Goal: Task Accomplishment & Management: Manage account settings

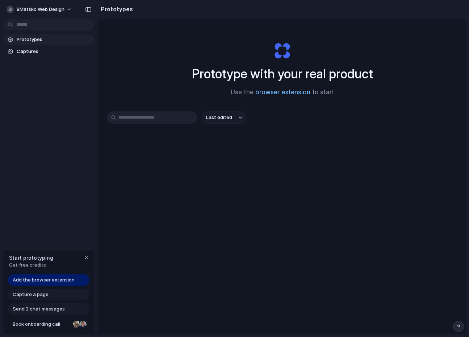
click at [295, 93] on link "browser extension" at bounding box center [282, 91] width 55 height 7
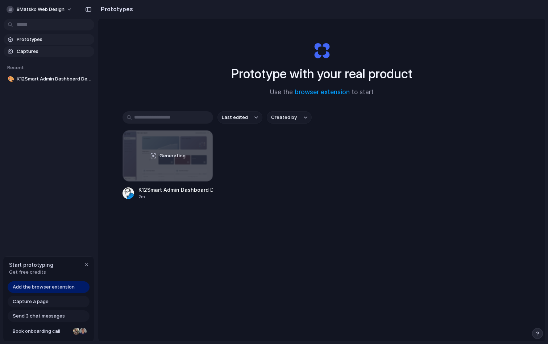
click at [58, 47] on link "Captures" at bounding box center [49, 51] width 91 height 11
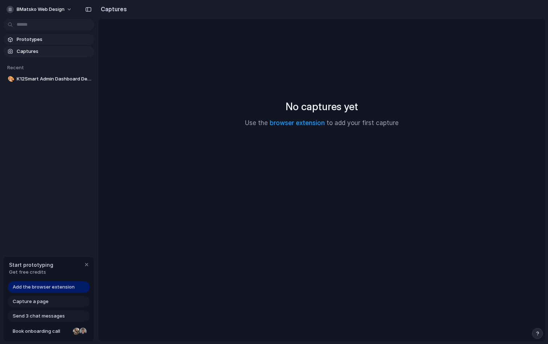
click at [64, 35] on link "Prototypes" at bounding box center [49, 39] width 91 height 11
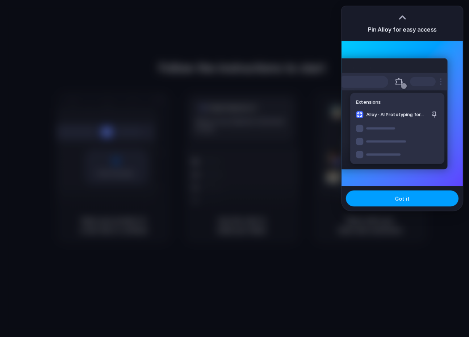
click at [411, 201] on button "Got it" at bounding box center [402, 198] width 113 height 16
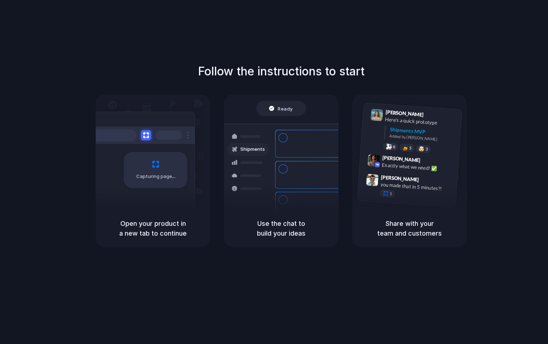
click at [166, 309] on div "Follow the instructions to start Capturing page Open your product in a new tab …" at bounding box center [281, 179] width 562 height 358
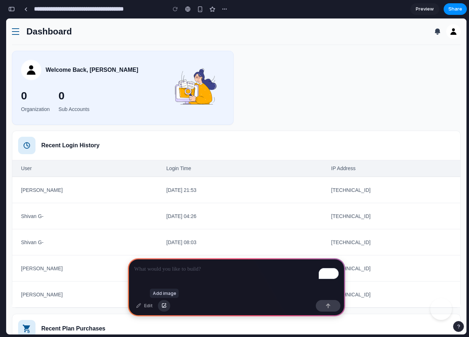
click at [163, 309] on button "button" at bounding box center [164, 306] width 12 height 12
click at [165, 305] on div "button" at bounding box center [164, 305] width 5 height 4
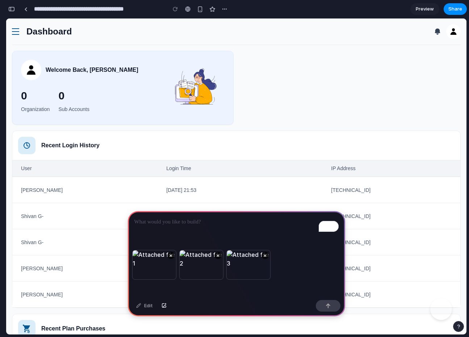
click at [208, 225] on p "To enrich screen reader interactions, please activate Accessibility in Grammarl…" at bounding box center [236, 221] width 204 height 9
click at [332, 307] on button "button" at bounding box center [328, 306] width 25 height 12
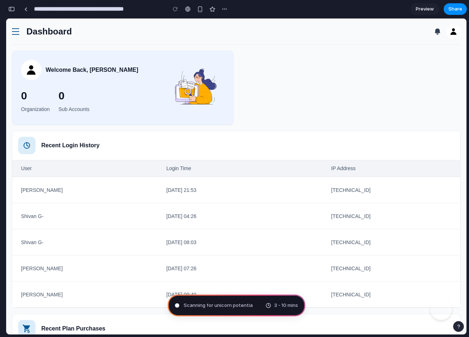
scroll to position [62, 0]
click at [8, 9] on button "button" at bounding box center [12, 9] width 12 height 12
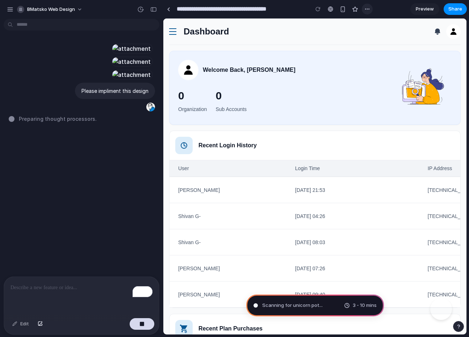
click at [369, 11] on div "button" at bounding box center [368, 9] width 6 height 6
drag, startPoint x: 363, startPoint y: 8, endPoint x: 180, endPoint y: 13, distance: 183.4
click at [363, 8] on div "Duplicate Delete" at bounding box center [234, 168] width 469 height 337
click at [219, 145] on h2 "Recent Login History" at bounding box center [228, 145] width 58 height 9
click at [228, 145] on h2 "Recent Login History" at bounding box center [228, 145] width 58 height 9
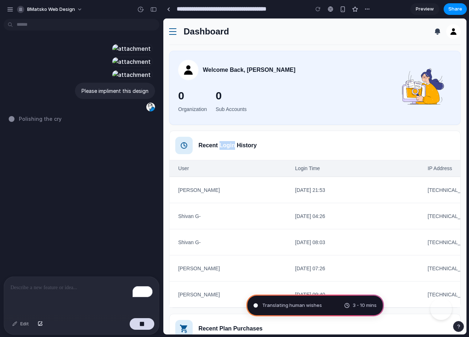
click at [228, 145] on h2 "Recent Login History" at bounding box center [228, 145] width 58 height 9
click at [254, 145] on h2 "Recent Login History" at bounding box center [228, 145] width 58 height 9
click at [8, 11] on div "button" at bounding box center [10, 9] width 7 height 7
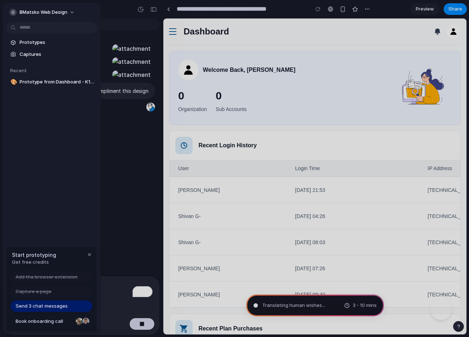
type input "**********"
click at [53, 323] on span "Book onboarding call" at bounding box center [44, 320] width 57 height 7
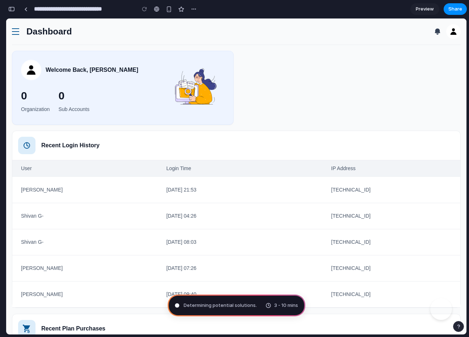
scroll to position [308, 0]
click at [219, 303] on span "Determining potential solutions ..." at bounding box center [221, 304] width 75 height 7
click at [196, 11] on div "button" at bounding box center [194, 9] width 6 height 6
click at [12, 10] on div "button" at bounding box center [11, 9] width 7 height 5
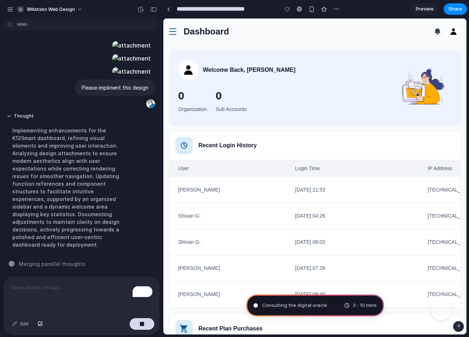
click at [171, 31] on span at bounding box center [172, 31] width 7 height 1
click at [174, 32] on link at bounding box center [172, 31] width 7 height 11
click at [454, 34] on img at bounding box center [453, 31] width 13 height 13
click at [49, 10] on span "BMatsko Web Design" at bounding box center [51, 9] width 48 height 7
click at [33, 24] on span "Settings" at bounding box center [37, 25] width 20 height 7
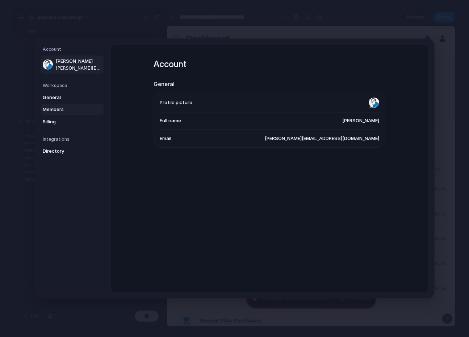
click at [68, 106] on span "Members" at bounding box center [66, 109] width 46 height 7
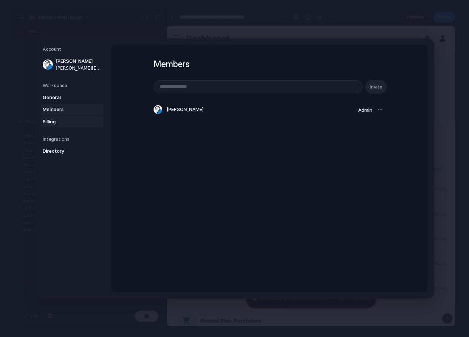
click at [69, 124] on span "Billing" at bounding box center [66, 121] width 46 height 7
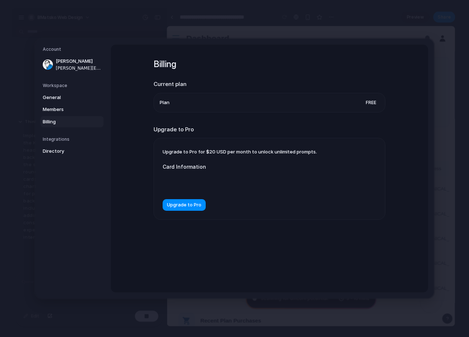
scroll to position [210, 0]
click at [68, 143] on div "Integrations Directory" at bounding box center [73, 146] width 61 height 21
click at [56, 151] on span "Directory" at bounding box center [66, 150] width 46 height 7
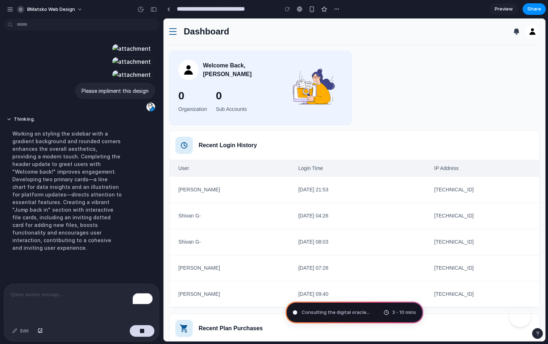
scroll to position [195, 0]
click at [152, 13] on button "button" at bounding box center [154, 10] width 12 height 12
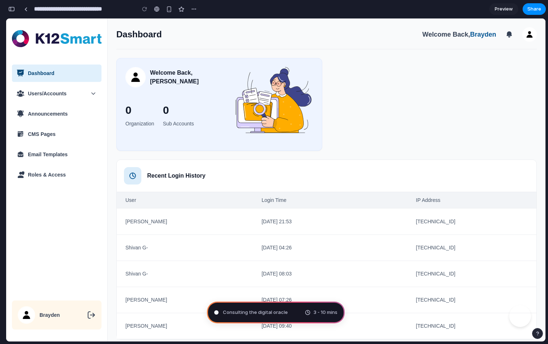
scroll to position [285, 0]
click at [13, 10] on div "button" at bounding box center [11, 9] width 7 height 5
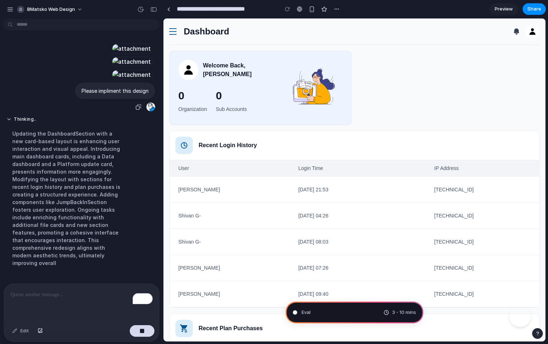
scroll to position [211, 0]
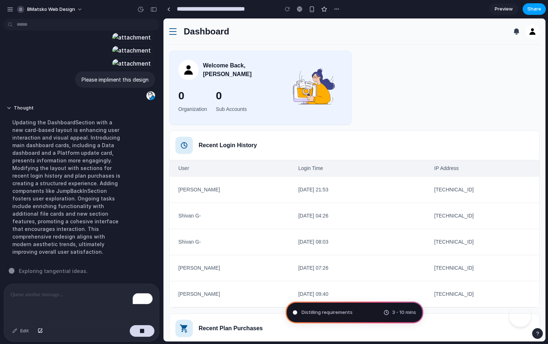
click at [469, 8] on span "Share" at bounding box center [534, 8] width 14 height 7
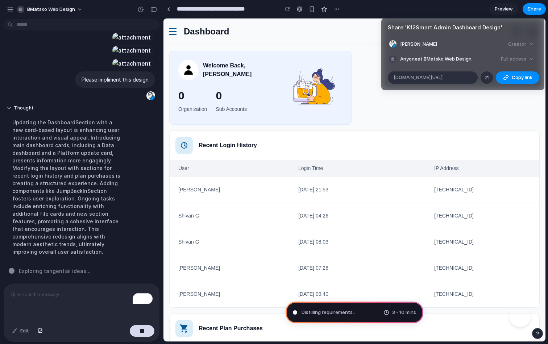
click at [469, 58] on div "Full access" at bounding box center [517, 59] width 38 height 10
click at [469, 42] on div "Creator" at bounding box center [520, 44] width 31 height 10
click at [427, 47] on li "Brayden Matsko Creator" at bounding box center [462, 44] width 147 height 10
click at [427, 66] on article "Share ' K12Smart Admin Dashboard Design ' Brayden Matsko Creator Anyone at BMat…" at bounding box center [462, 54] width 163 height 72
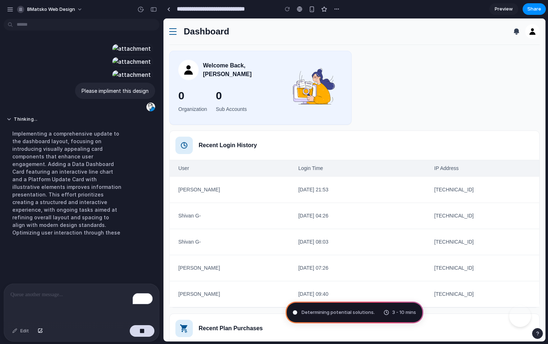
scroll to position [195, 0]
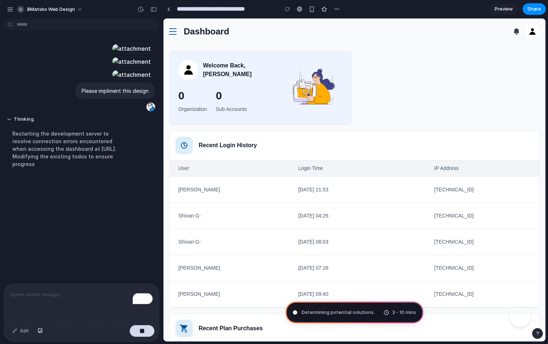
click at [172, 27] on link at bounding box center [172, 31] width 7 height 11
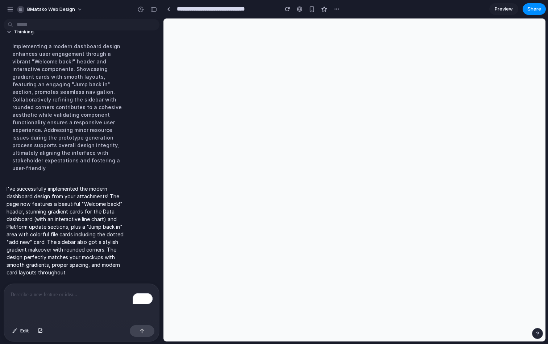
scroll to position [0, 0]
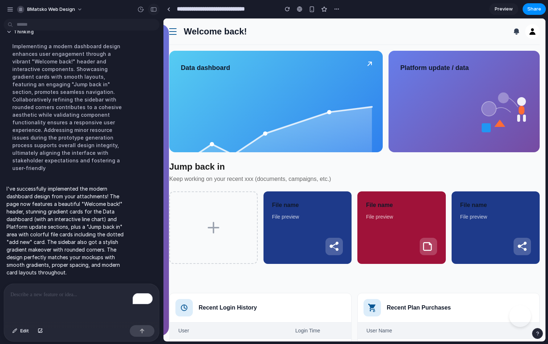
click at [155, 10] on div "button" at bounding box center [153, 9] width 7 height 5
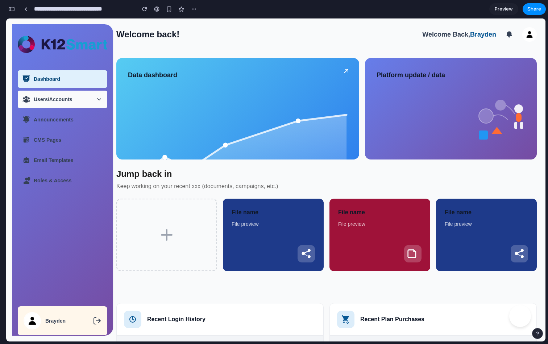
click at [66, 100] on span "Users/Accounts" at bounding box center [53, 99] width 39 height 7
click at [99, 99] on icon at bounding box center [99, 100] width 4 height 2
click at [429, 117] on div "Platform update / data" at bounding box center [451, 108] width 172 height 101
click at [345, 71] on icon at bounding box center [346, 71] width 9 height 9
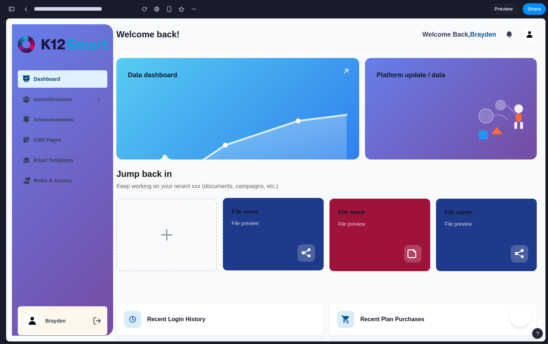
click at [303, 248] on icon at bounding box center [306, 253] width 12 height 12
click at [11, 7] on div "button" at bounding box center [11, 9] width 7 height 5
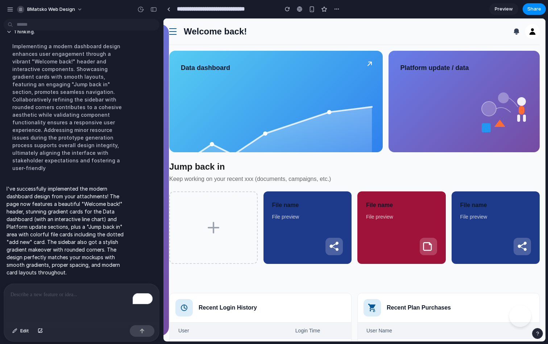
click at [171, 32] on link at bounding box center [172, 31] width 7 height 11
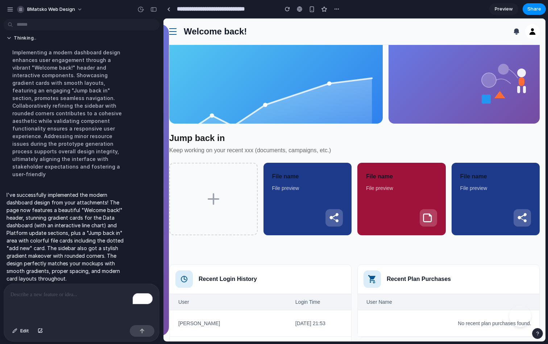
scroll to position [0, 0]
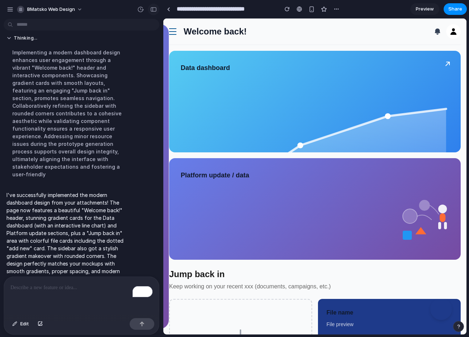
click at [154, 8] on div "button" at bounding box center [153, 9] width 7 height 5
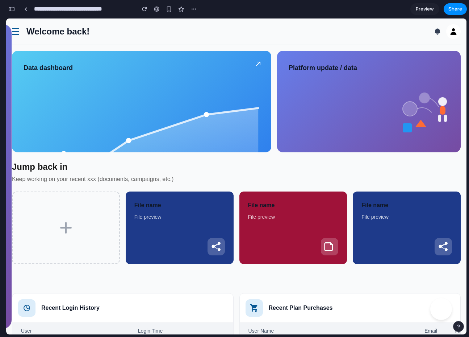
click at [14, 32] on link at bounding box center [15, 31] width 7 height 11
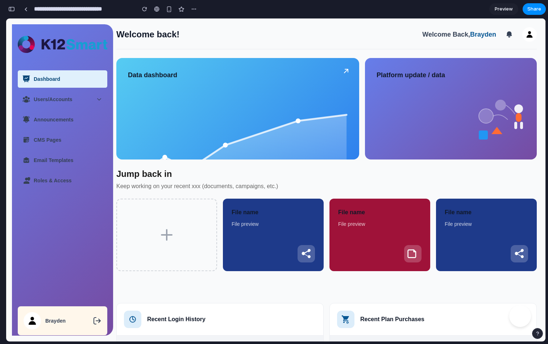
click at [469, 336] on button "button" at bounding box center [537, 333] width 11 height 11
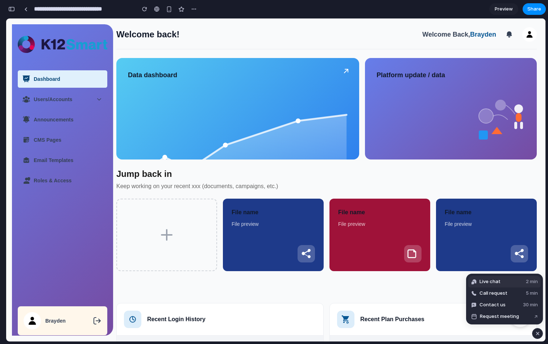
click at [469, 280] on button "Live chat 2 min" at bounding box center [504, 282] width 72 height 12
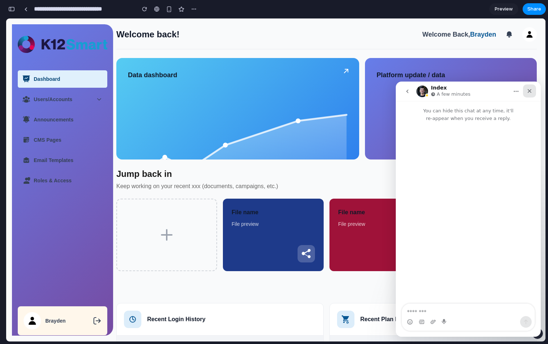
click at [469, 92] on icon "Close" at bounding box center [530, 91] width 6 height 6
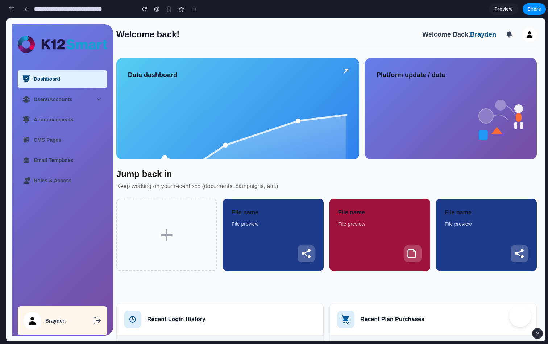
click at [15, 9] on button "button" at bounding box center [12, 9] width 12 height 12
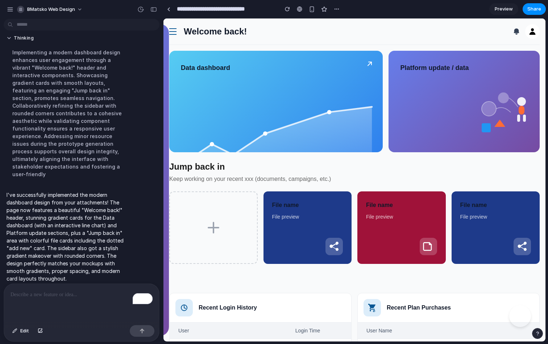
click at [83, 294] on p "To enrich screen reader interactions, please activate Accessibility in Grammarl…" at bounding box center [82, 294] width 142 height 9
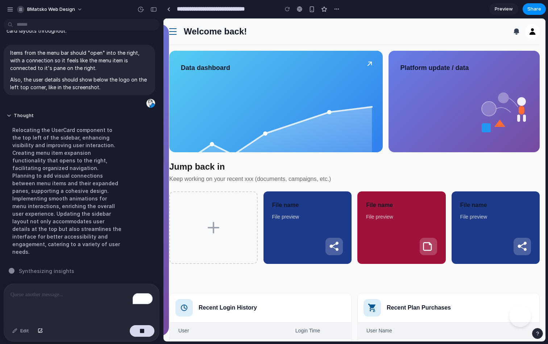
scroll to position [372, 0]
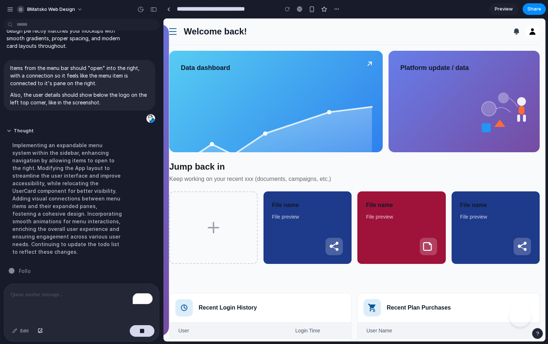
click at [310, 167] on h2 "Jump back in" at bounding box center [354, 167] width 370 height 12
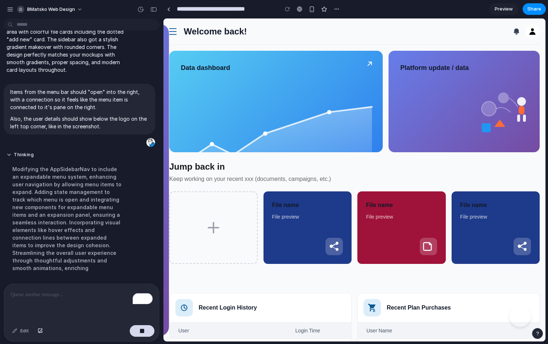
scroll to position [380, 0]
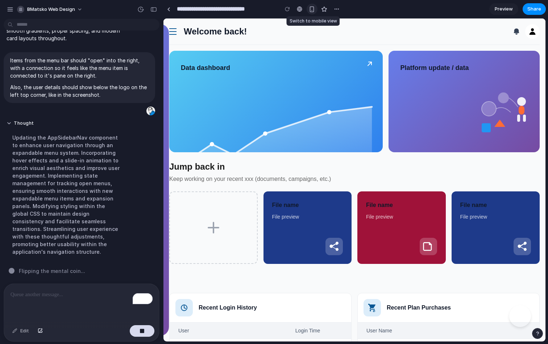
click at [315, 12] on div "button" at bounding box center [312, 9] width 6 height 6
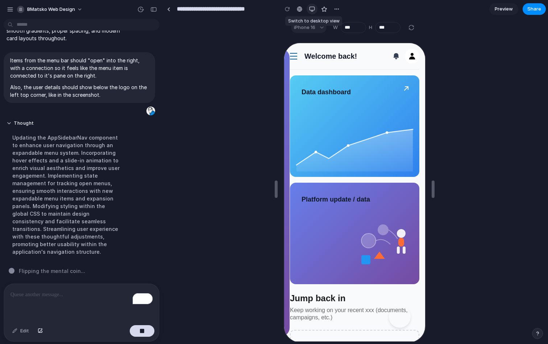
click at [311, 9] on div "button" at bounding box center [312, 9] width 6 height 6
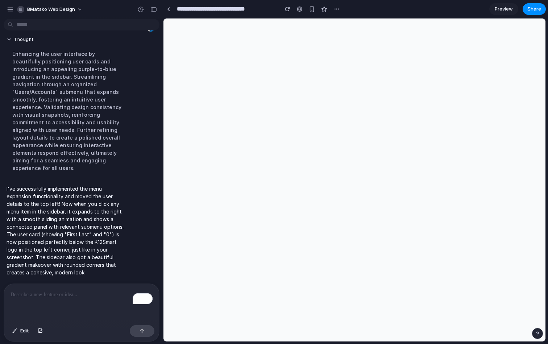
scroll to position [0, 0]
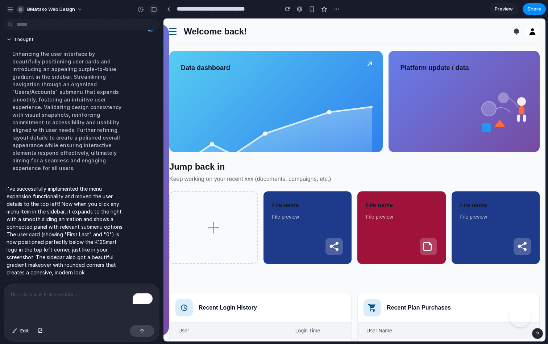
click at [154, 11] on div "button" at bounding box center [153, 9] width 7 height 5
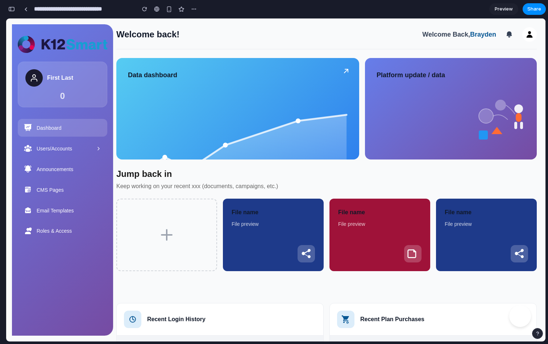
scroll to position [500, 0]
click at [66, 89] on div "First Last 0" at bounding box center [63, 85] width 90 height 46
click at [69, 132] on div "Dashboard" at bounding box center [63, 128] width 90 height 18
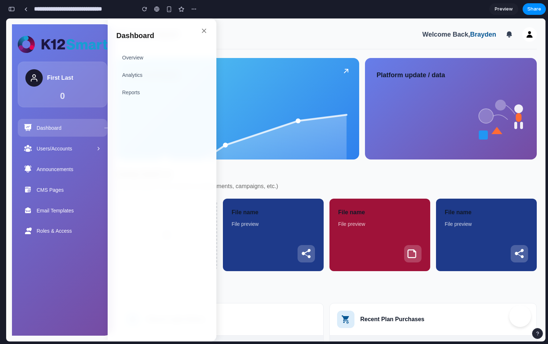
click at [204, 32] on icon at bounding box center [203, 30] width 7 height 7
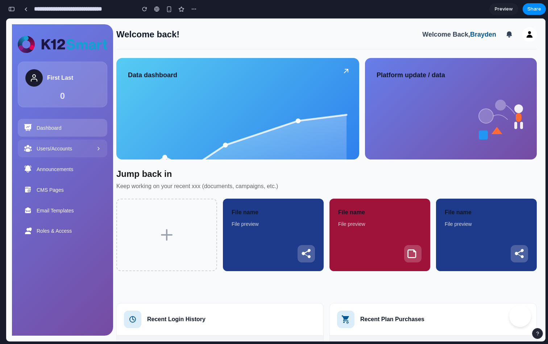
click at [78, 149] on span "Users/Accounts" at bounding box center [66, 148] width 59 height 7
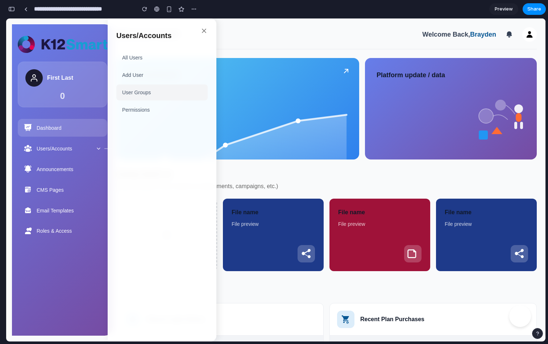
click at [134, 94] on li "User Groups" at bounding box center [161, 92] width 91 height 16
click at [159, 52] on li "All Users" at bounding box center [161, 58] width 91 height 16
click at [203, 28] on icon at bounding box center [203, 30] width 7 height 7
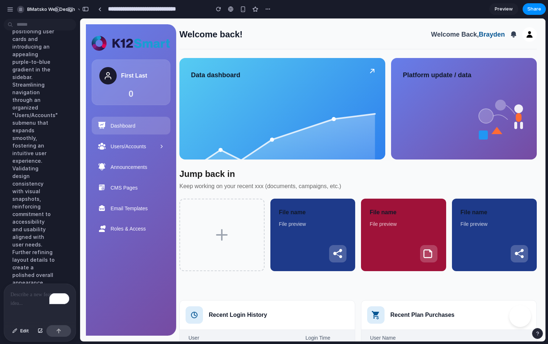
click at [31, 301] on div "To enrich screen reader interactions, please activate Accessibility in Grammarl…" at bounding box center [40, 303] width 72 height 38
click at [20, 334] on button "Edit" at bounding box center [21, 331] width 24 height 12
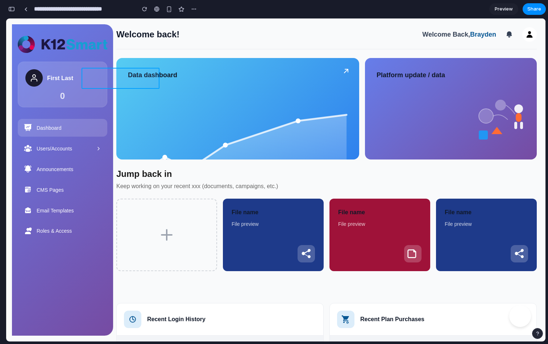
click at [166, 73] on div at bounding box center [312, 180] width 465 height 323
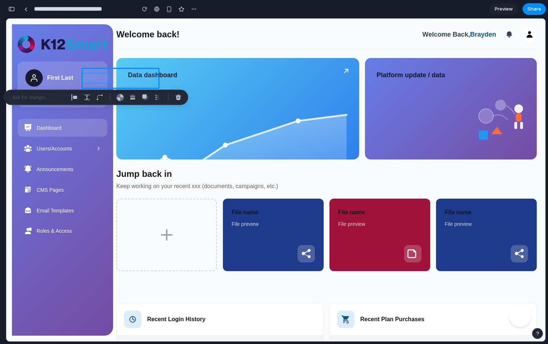
click at [140, 77] on div at bounding box center [312, 180] width 465 height 323
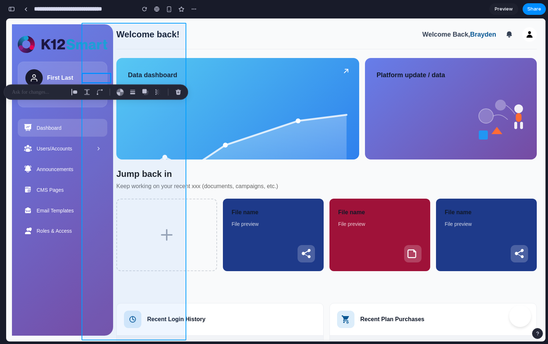
click at [180, 235] on div at bounding box center [312, 180] width 465 height 323
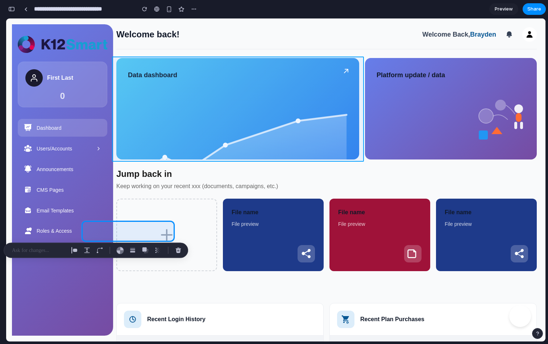
click at [437, 72] on div at bounding box center [312, 180] width 465 height 323
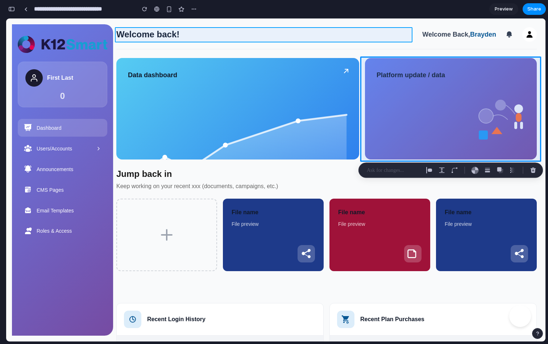
click at [463, 33] on div at bounding box center [312, 180] width 465 height 323
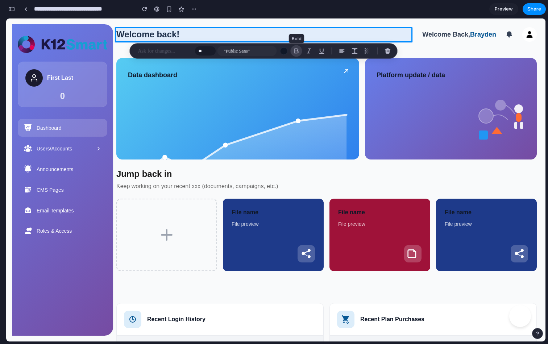
click at [296, 52] on div "button" at bounding box center [296, 51] width 7 height 7
click at [150, 51] on p at bounding box center [165, 51] width 54 height 9
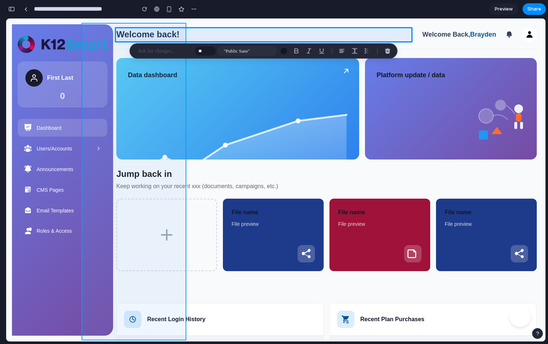
click at [151, 31] on div at bounding box center [312, 180] width 465 height 323
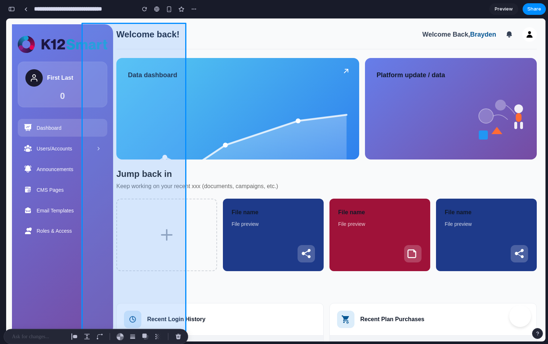
click at [151, 31] on div at bounding box center [312, 180] width 465 height 323
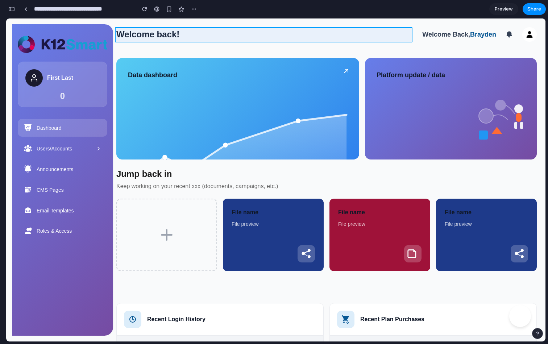
click at [215, 36] on div at bounding box center [312, 180] width 465 height 323
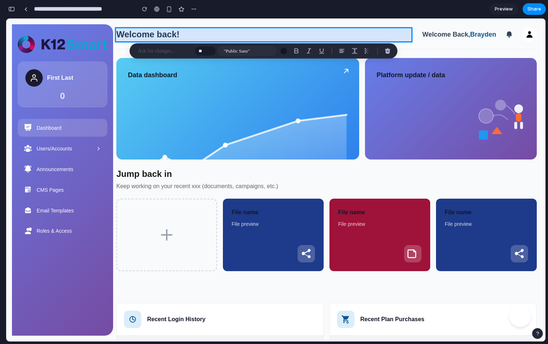
click at [215, 36] on div at bounding box center [312, 180] width 465 height 323
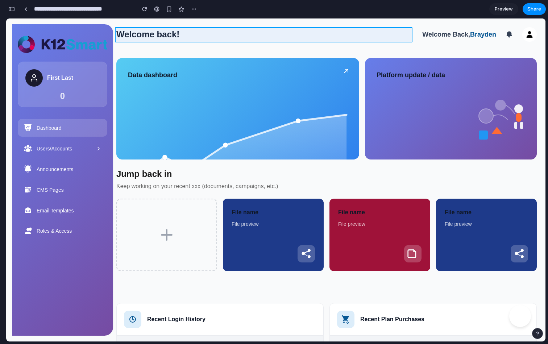
click at [215, 36] on div at bounding box center [312, 180] width 465 height 323
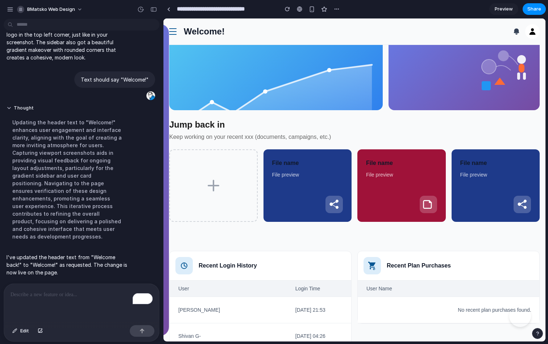
scroll to position [53, 0]
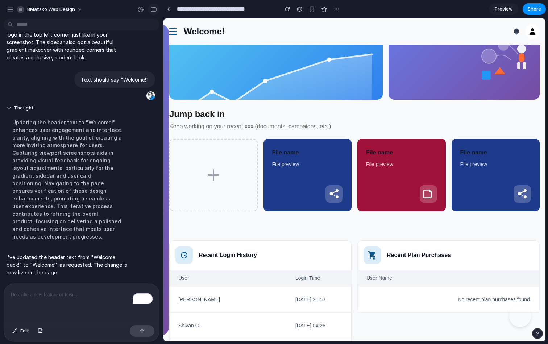
click at [153, 9] on div "button" at bounding box center [153, 9] width 7 height 5
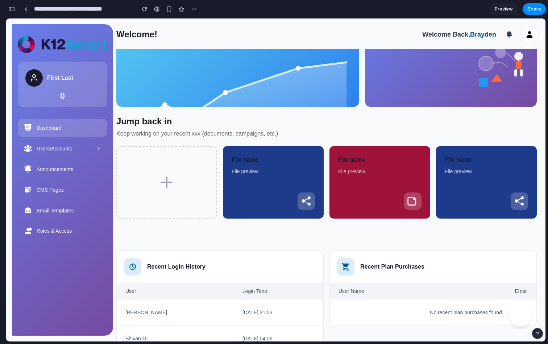
click at [54, 69] on div "First Last" at bounding box center [62, 77] width 74 height 17
click at [14, 7] on div "button" at bounding box center [11, 9] width 7 height 5
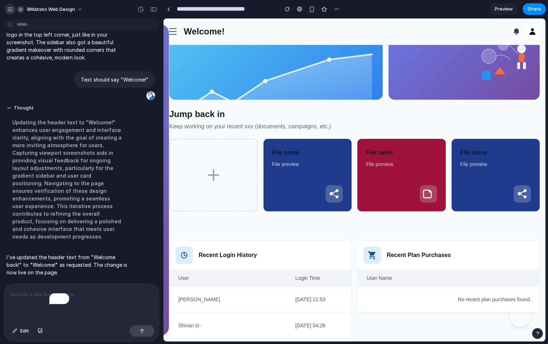
click at [11, 8] on div "button" at bounding box center [10, 9] width 7 height 7
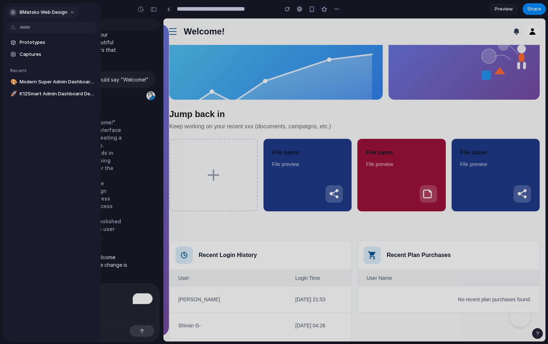
click at [36, 9] on span "BMatsko Web Design" at bounding box center [44, 12] width 48 height 7
click at [34, 39] on span "Invite members" at bounding box center [37, 40] width 35 height 7
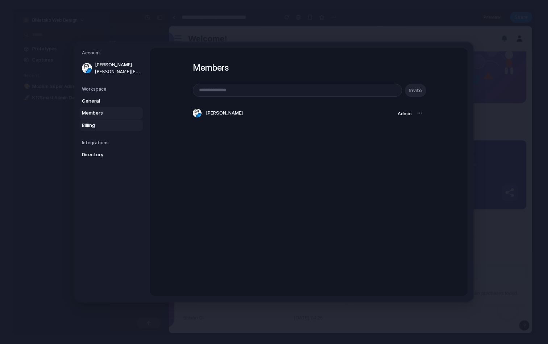
click at [113, 123] on span "Billing" at bounding box center [105, 125] width 46 height 7
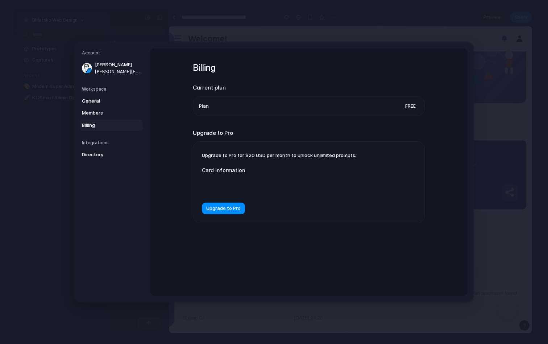
click at [251, 148] on div "Upgrade to Pro for $20 USD per month to unlock unlimited prompts. Card Informat…" at bounding box center [308, 182] width 231 height 81
click at [119, 151] on span "Directory" at bounding box center [105, 154] width 46 height 7
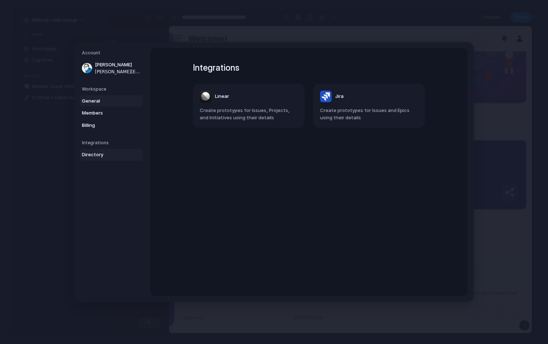
click at [105, 100] on span "General" at bounding box center [105, 100] width 46 height 7
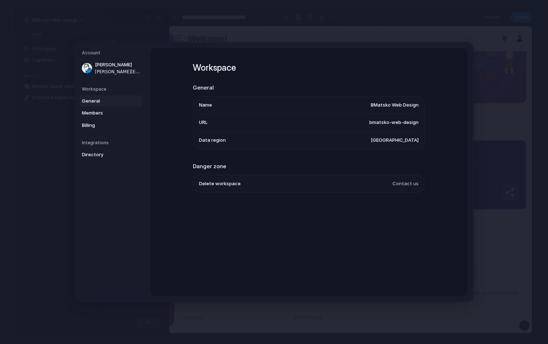
click at [396, 126] on span "bmatsko-web-design" at bounding box center [393, 122] width 49 height 7
click at [390, 121] on span "bmatsko-web-design" at bounding box center [393, 122] width 49 height 7
click at [139, 64] on span "Brayden Matsko" at bounding box center [118, 64] width 46 height 7
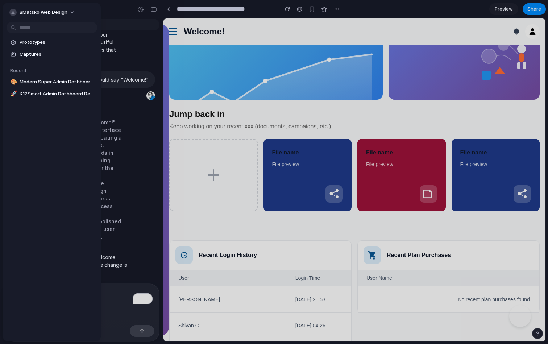
scroll to position [977, 0]
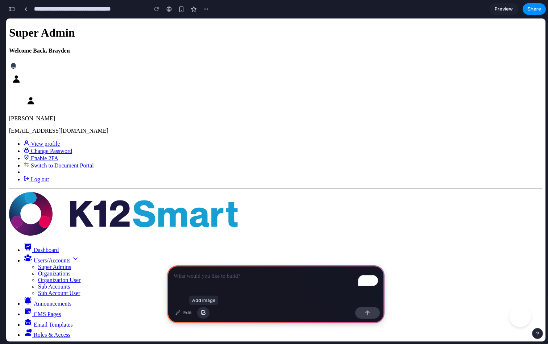
click at [203, 310] on button "button" at bounding box center [203, 313] width 12 height 12
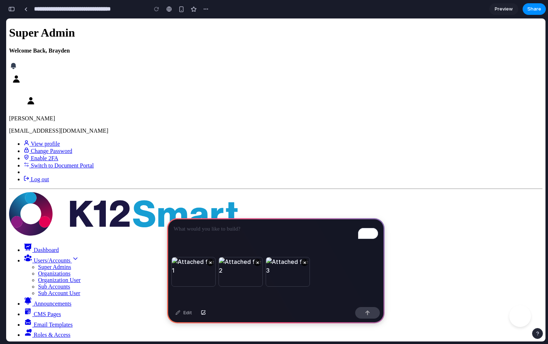
click at [238, 234] on div "To enrich screen reader interactions, please activate Accessibility in Grammarl…" at bounding box center [275, 237] width 217 height 39
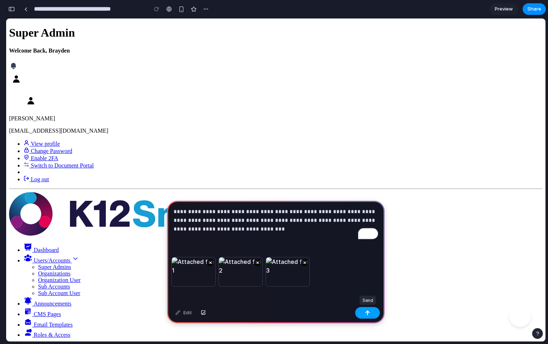
click at [366, 309] on button "button" at bounding box center [367, 313] width 25 height 12
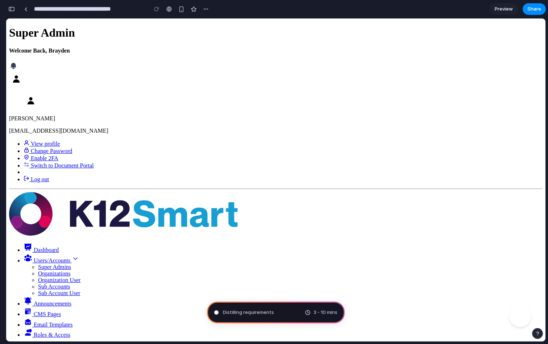
type input "**********"
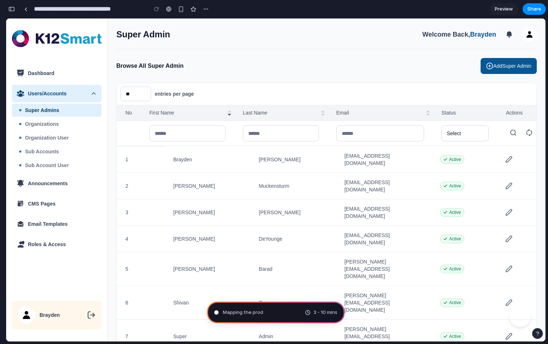
scroll to position [392, 0]
click at [535, 331] on div "button" at bounding box center [537, 333] width 5 height 5
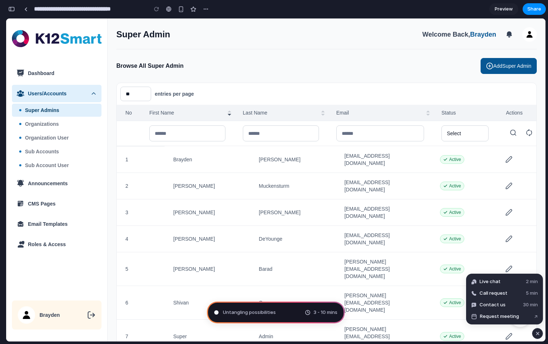
click at [432, 238] on td "Active" at bounding box center [462, 238] width 62 height 26
click at [425, 68] on h2 "Browse All Super Admin" at bounding box center [296, 66] width 360 height 9
click at [533, 334] on button "button" at bounding box center [537, 333] width 11 height 11
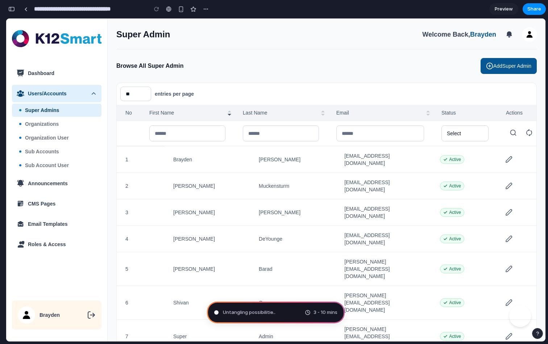
click at [441, 74] on div "Browse All Super Admin Add Super Admin" at bounding box center [326, 66] width 420 height 16
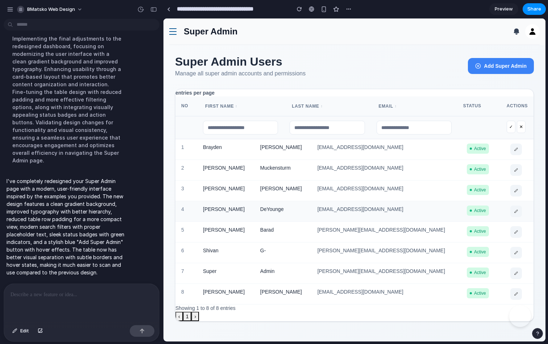
scroll to position [0, 0]
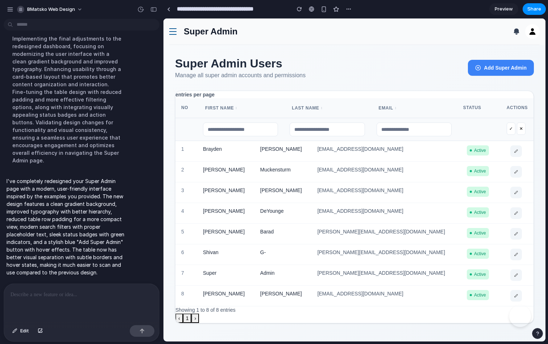
click at [172, 26] on link at bounding box center [172, 31] width 7 height 11
click at [175, 28] on link at bounding box center [172, 31] width 7 height 11
click at [155, 12] on button "button" at bounding box center [154, 10] width 12 height 12
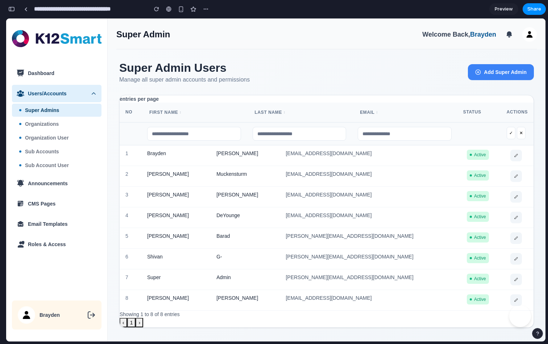
click at [11, 9] on div "button" at bounding box center [11, 9] width 7 height 5
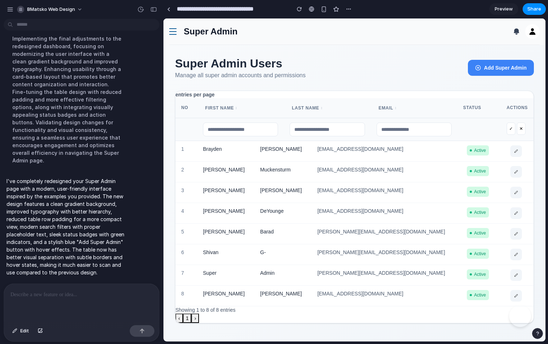
click at [195, 316] on button "›" at bounding box center [195, 317] width 8 height 9
click at [186, 316] on button "1" at bounding box center [187, 317] width 9 height 9
click at [110, 298] on p at bounding box center [82, 294] width 142 height 9
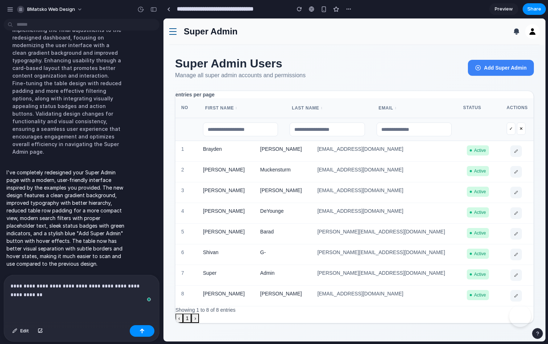
scroll to position [326, 0]
click at [143, 329] on div "button" at bounding box center [142, 330] width 5 height 5
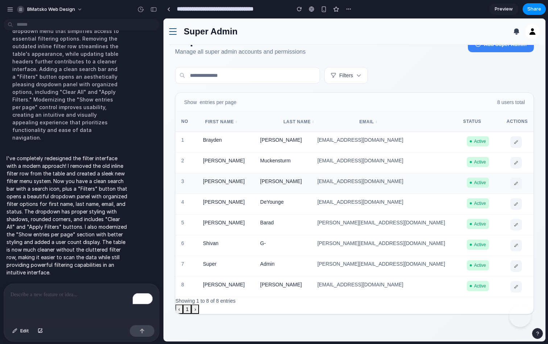
scroll to position [25, 0]
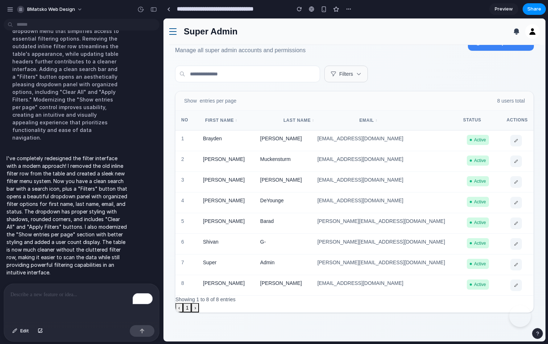
click at [345, 80] on button "Filters" at bounding box center [345, 74] width 43 height 17
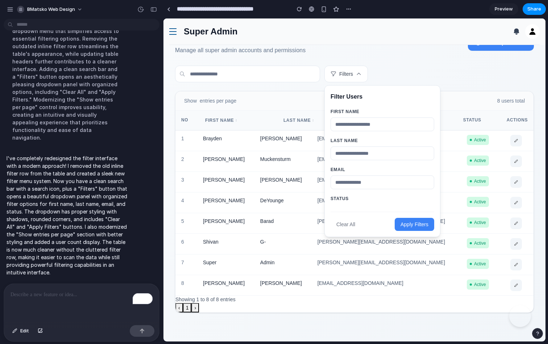
click at [340, 221] on button "Clear All" at bounding box center [345, 224] width 30 height 13
click at [354, 81] on button "Filters" at bounding box center [345, 74] width 43 height 17
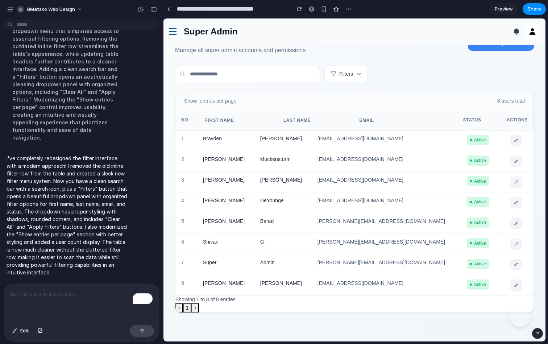
click at [195, 100] on span "Show" at bounding box center [190, 100] width 13 height 7
click at [212, 97] on span "entries per page" at bounding box center [218, 100] width 37 height 7
click at [77, 307] on div "To enrich screen reader interactions, please activate Accessibility in Grammarl…" at bounding box center [81, 303] width 155 height 38
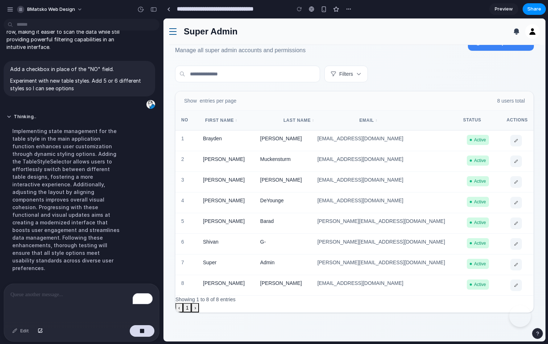
scroll to position [598, 0]
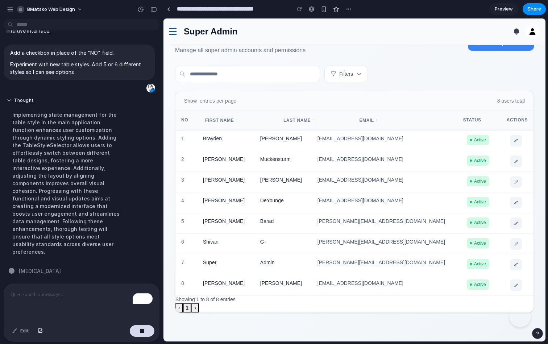
click at [359, 50] on div "Super Admin Users Manage all super admin accounts and permissions Add Super Adm…" at bounding box center [354, 43] width 359 height 22
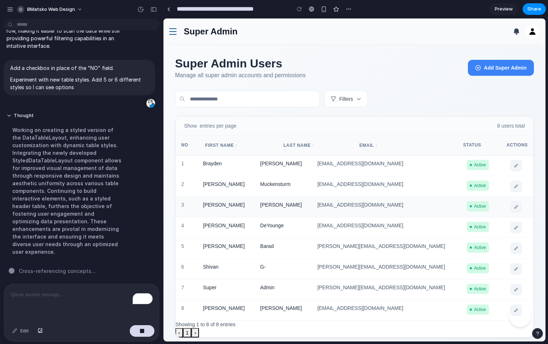
scroll to position [49, 0]
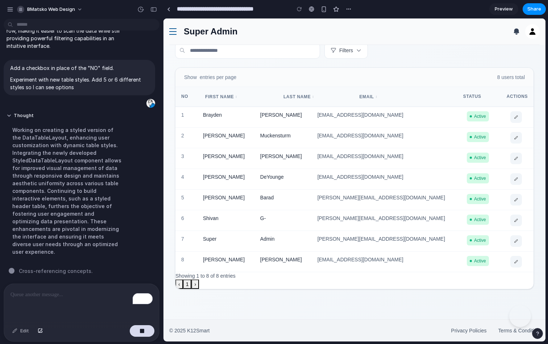
click at [174, 33] on link at bounding box center [172, 31] width 7 height 11
click at [158, 11] on button "button" at bounding box center [154, 10] width 12 height 12
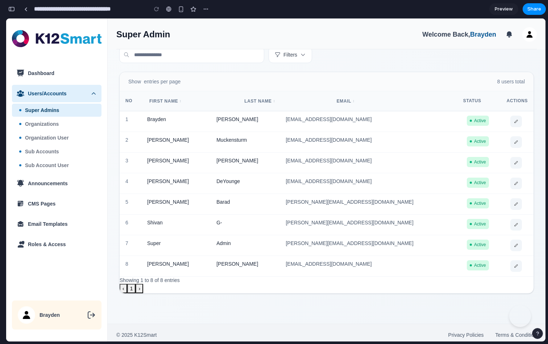
click at [11, 11] on div "button" at bounding box center [11, 9] width 7 height 5
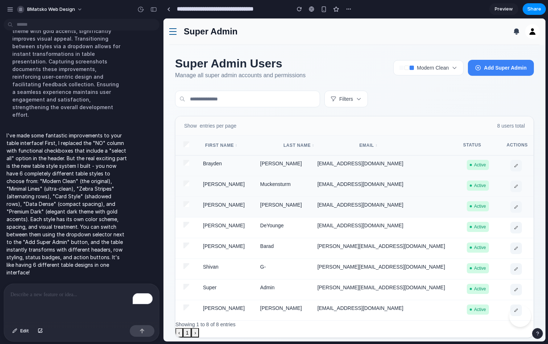
scroll to position [6, 0]
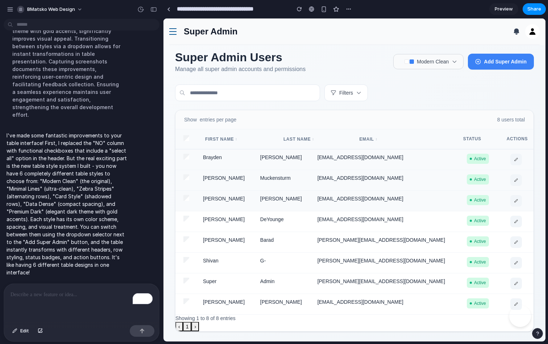
click at [428, 59] on span "Modern Clean" at bounding box center [433, 61] width 32 height 7
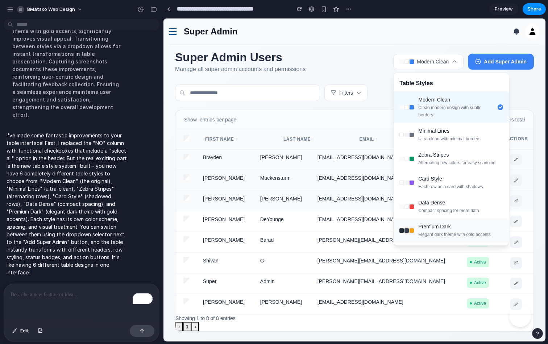
click at [426, 228] on div "Premium Dark" at bounding box center [454, 226] width 72 height 7
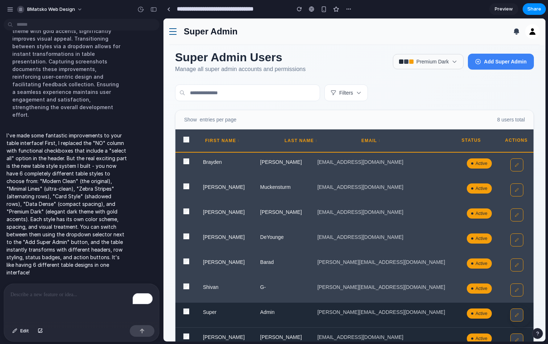
click at [425, 61] on span "Premium Dark" at bounding box center [432, 61] width 32 height 7
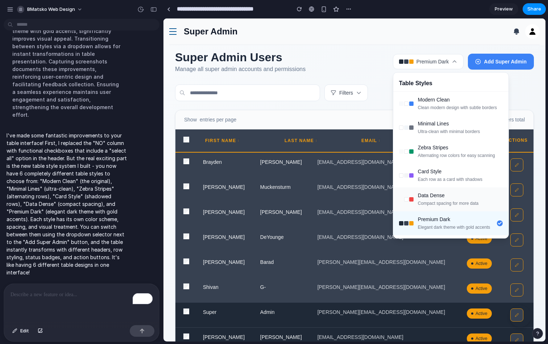
click at [416, 196] on button "Data Dense Compact spacing for more data" at bounding box center [450, 199] width 115 height 24
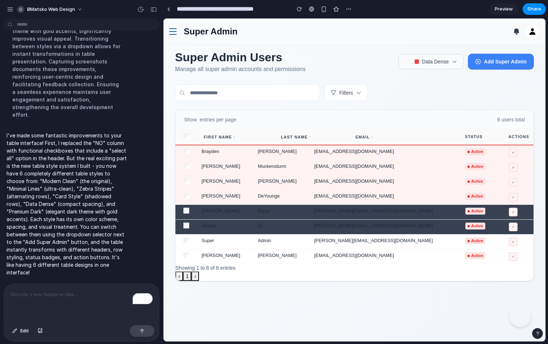
click at [434, 60] on span "Data Dense" at bounding box center [435, 61] width 27 height 7
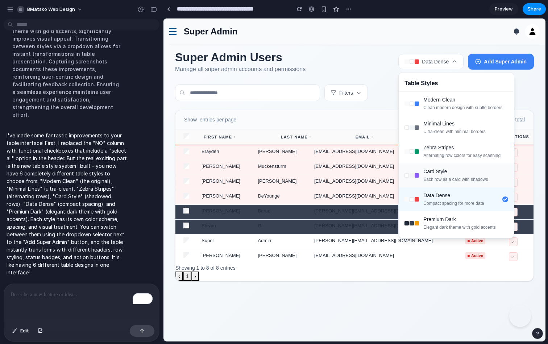
click at [430, 175] on div "Card Style Each row as a card with shadows" at bounding box center [455, 175] width 65 height 15
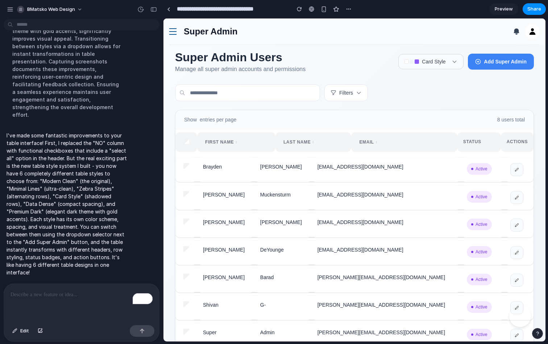
click at [436, 60] on span "Card Style" at bounding box center [434, 61] width 24 height 7
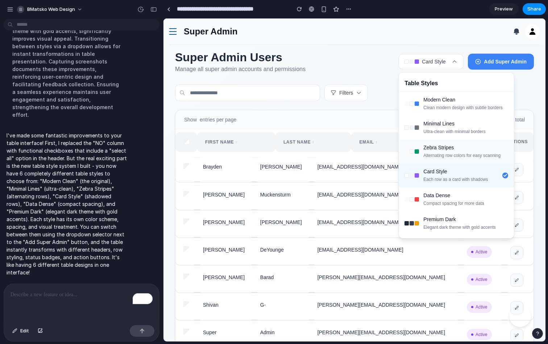
click at [437, 150] on div "Zebra Stripes" at bounding box center [461, 147] width 77 height 7
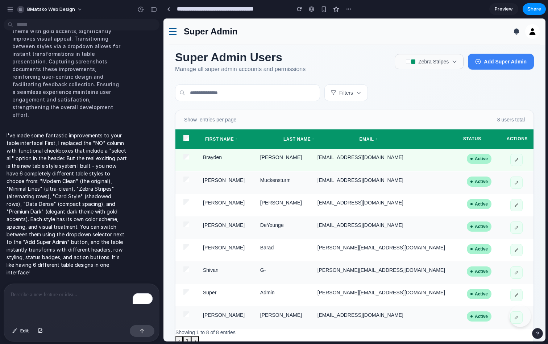
click at [440, 59] on span "Zebra Stripes" at bounding box center [433, 61] width 30 height 7
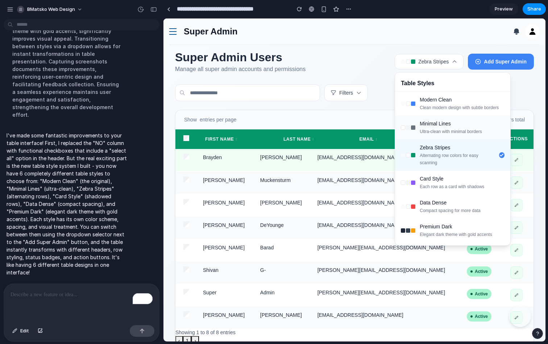
click at [442, 125] on div "Minimal Lines" at bounding box center [451, 123] width 62 height 7
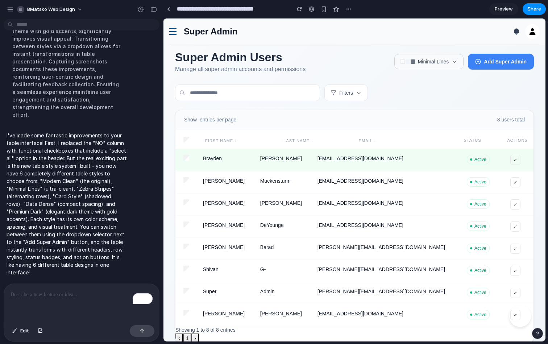
click at [442, 62] on span "Minimal Lines" at bounding box center [433, 61] width 31 height 7
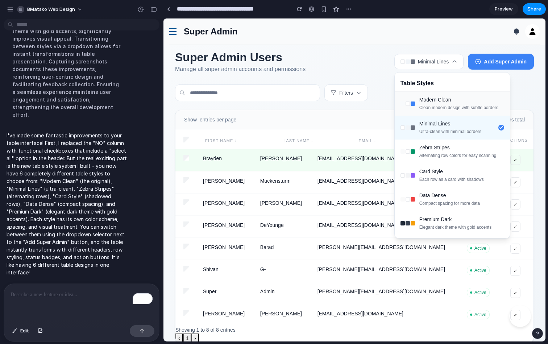
click at [441, 104] on div "Clean modern design with subtle borders" at bounding box center [458, 107] width 79 height 7
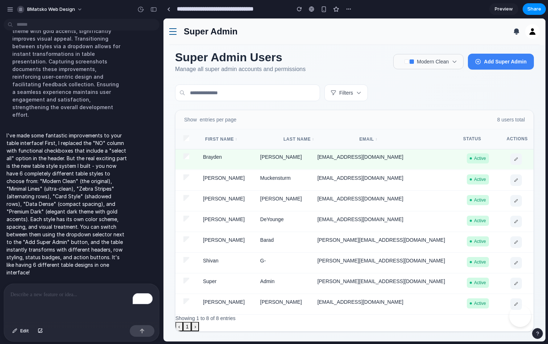
click at [442, 66] on button "Modern Clean" at bounding box center [428, 61] width 70 height 15
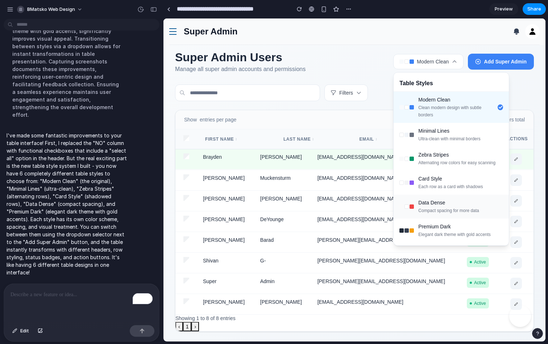
click at [432, 205] on div "Data Dense" at bounding box center [448, 202] width 61 height 7
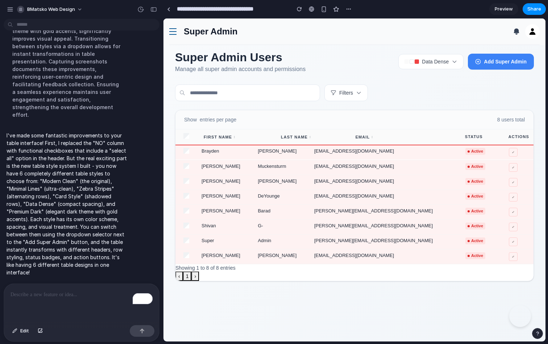
click at [81, 298] on p "To enrich screen reader interactions, please activate Accessibility in Grammarl…" at bounding box center [82, 294] width 142 height 9
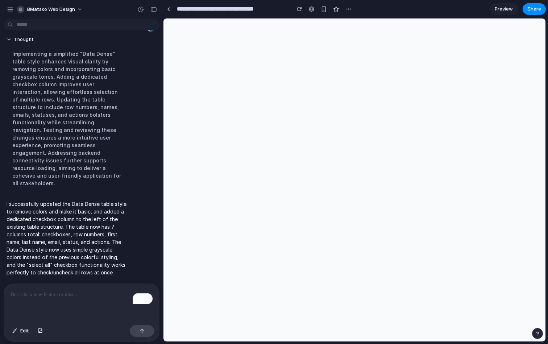
scroll to position [0, 0]
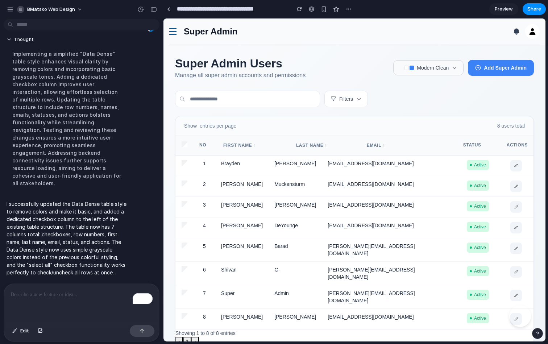
click at [424, 65] on span "Modern Clean" at bounding box center [433, 67] width 32 height 7
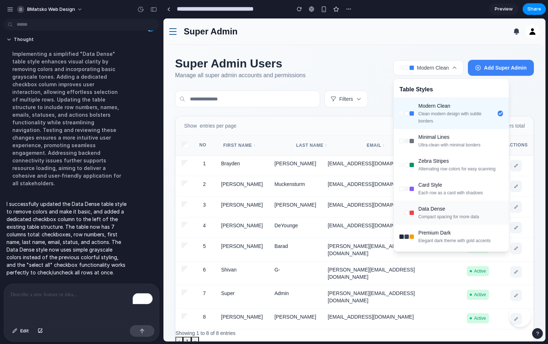
click at [429, 216] on div "Compact spacing for more data" at bounding box center [448, 216] width 61 height 7
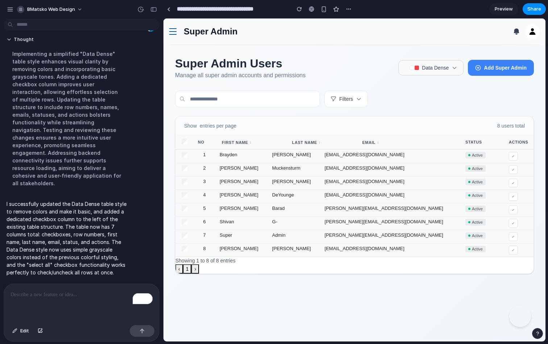
click at [436, 72] on button "Data Dense" at bounding box center [430, 67] width 65 height 15
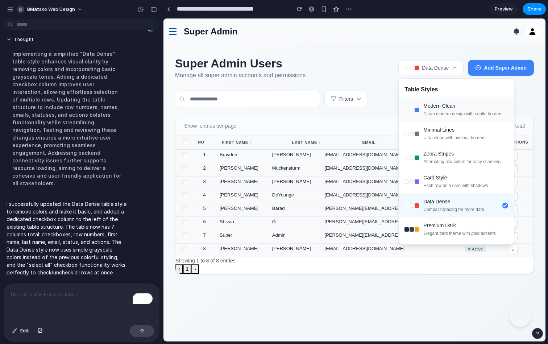
click at [419, 101] on button "Modern Clean Clean modern design with subtle borders" at bounding box center [456, 110] width 115 height 24
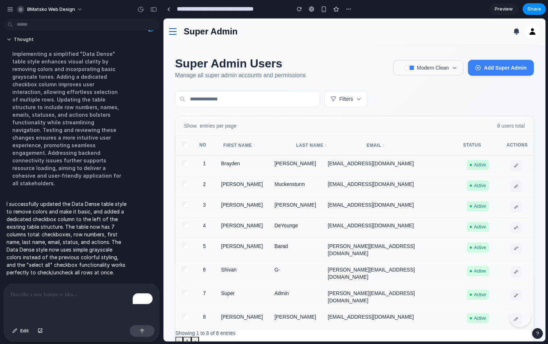
click at [436, 70] on span "Modern Clean" at bounding box center [433, 67] width 32 height 7
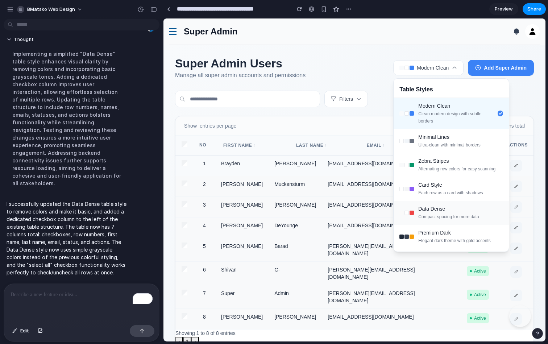
click at [424, 206] on div "Data Dense" at bounding box center [448, 208] width 61 height 7
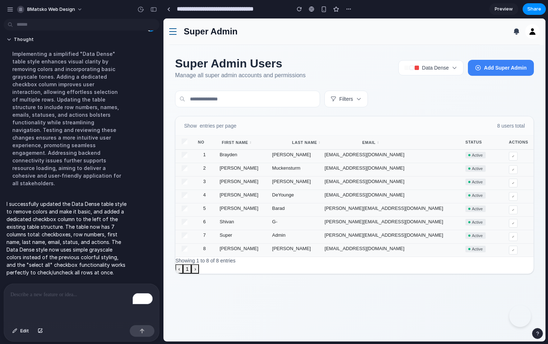
click at [194, 148] on th "No" at bounding box center [205, 143] width 22 height 14
click at [204, 158] on td "1" at bounding box center [205, 156] width 22 height 13
click at [204, 156] on td "1" at bounding box center [205, 156] width 22 height 13
click at [27, 331] on span "Edit" at bounding box center [24, 330] width 9 height 7
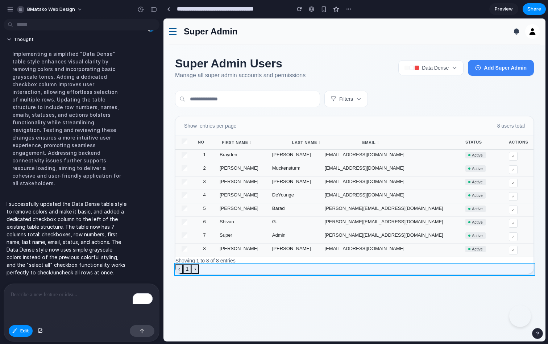
click at [200, 270] on div at bounding box center [355, 180] width 382 height 323
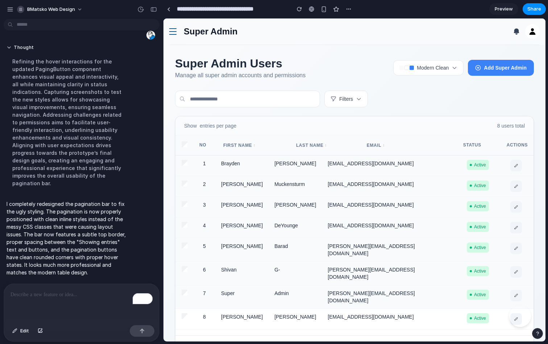
click at [172, 30] on link at bounding box center [172, 31] width 7 height 11
click at [177, 34] on div "Super Admin Welcome Back, Brayden Brayden Matsko bmatsko@ltcillinois.org View p…" at bounding box center [354, 31] width 370 height 26
click at [173, 31] on link at bounding box center [172, 31] width 7 height 11
click at [153, 8] on div "button" at bounding box center [153, 9] width 7 height 5
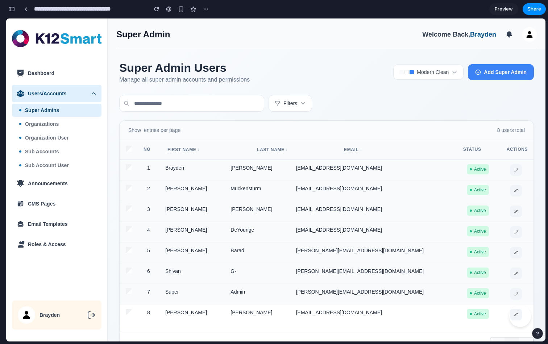
scroll to position [1593, 0]
click at [54, 200] on span "CMS Pages" at bounding box center [42, 203] width 28 height 7
click at [512, 172] on icon at bounding box center [515, 169] width 7 height 7
click at [514, 70] on span "Add Super Admin" at bounding box center [505, 71] width 43 height 7
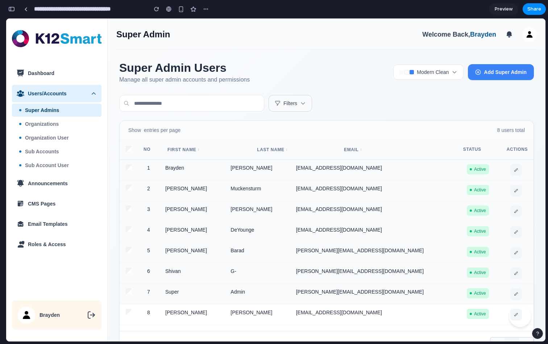
click at [301, 107] on button "Filters" at bounding box center [290, 103] width 43 height 17
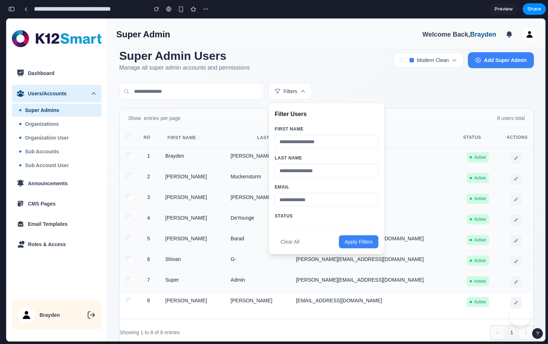
scroll to position [11, 0]
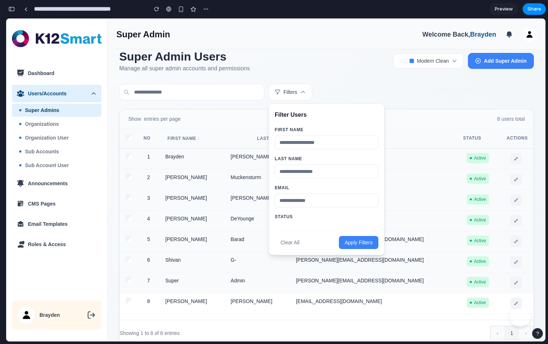
click at [285, 223] on div "**********" at bounding box center [326, 179] width 115 height 151
click at [429, 147] on th "Email ↕" at bounding box center [396, 139] width 121 height 20
click at [350, 244] on button "Apply Filters" at bounding box center [358, 242] width 39 height 13
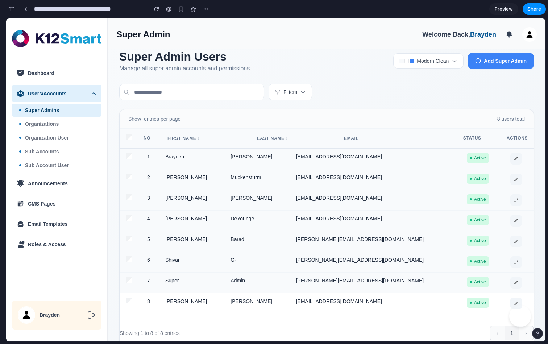
click at [254, 90] on input "text" at bounding box center [191, 92] width 145 height 17
type input "****"
click at [295, 90] on button "Filters" at bounding box center [290, 92] width 43 height 17
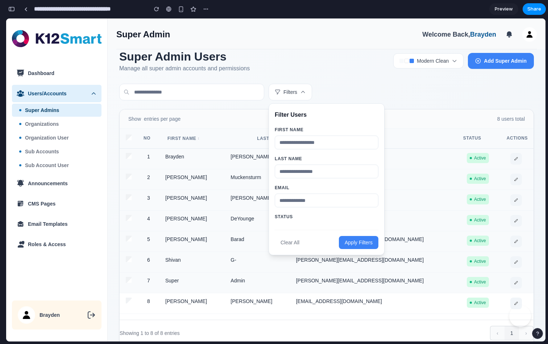
click at [298, 172] on input "text" at bounding box center [327, 172] width 104 height 14
type input "***"
click at [328, 145] on input "text" at bounding box center [327, 143] width 104 height 14
click at [354, 244] on button "Apply Filters" at bounding box center [358, 242] width 39 height 13
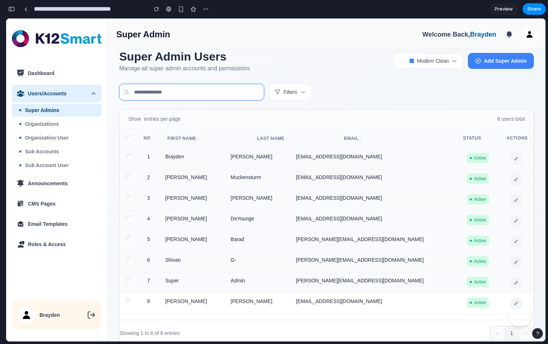
click at [211, 92] on input "text" at bounding box center [191, 92] width 145 height 17
click at [252, 72] on section "**********" at bounding box center [327, 199] width 438 height 323
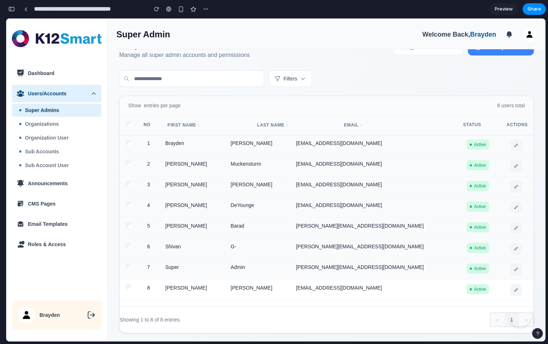
scroll to position [53, 0]
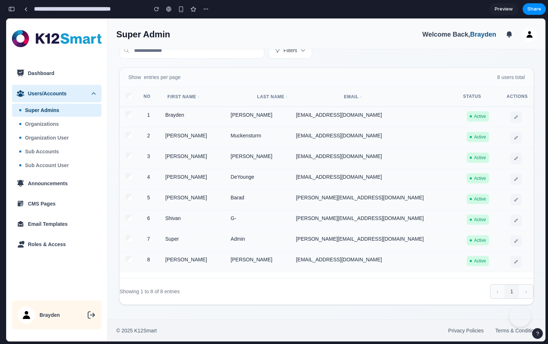
click at [385, 267] on td "tmcilvain@ltcillinois.org" at bounding box center [375, 261] width 171 height 21
